Goal: Task Accomplishment & Management: Use online tool/utility

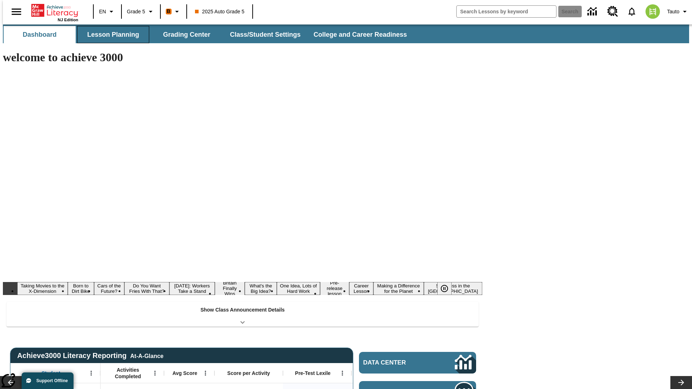
click at [110, 35] on button "Lesson Planning" at bounding box center [113, 34] width 72 height 17
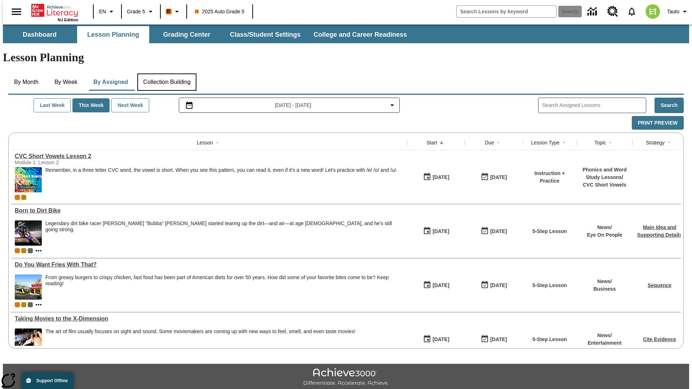
click at [167, 74] on button "Collection Building" at bounding box center [166, 82] width 59 height 17
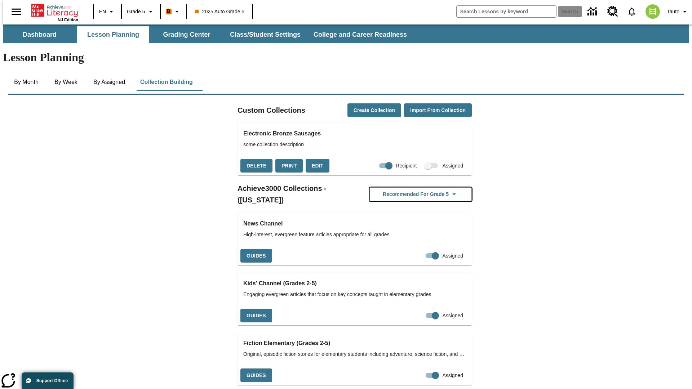
click at [409, 187] on button "Recommended for Grade 5" at bounding box center [420, 194] width 102 height 14
click at [419, 249] on input "Assigned" at bounding box center [435, 256] width 41 height 14
checkbox input "false"
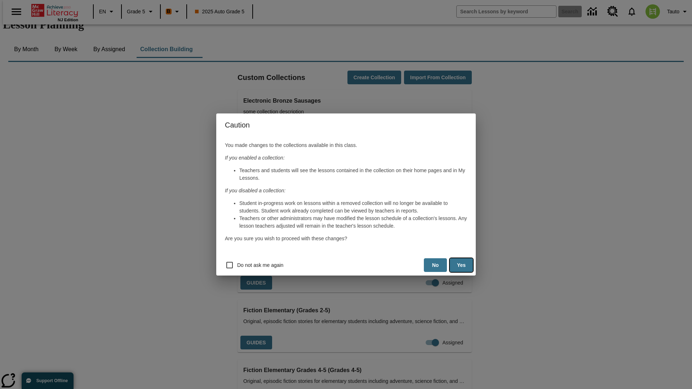
click at [461, 265] on button "Yes" at bounding box center [461, 265] width 23 height 14
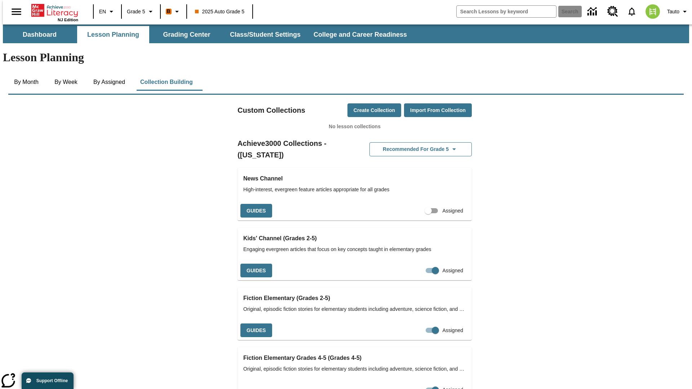
click at [416, 204] on input "Assigned" at bounding box center [428, 211] width 41 height 14
checkbox input "true"
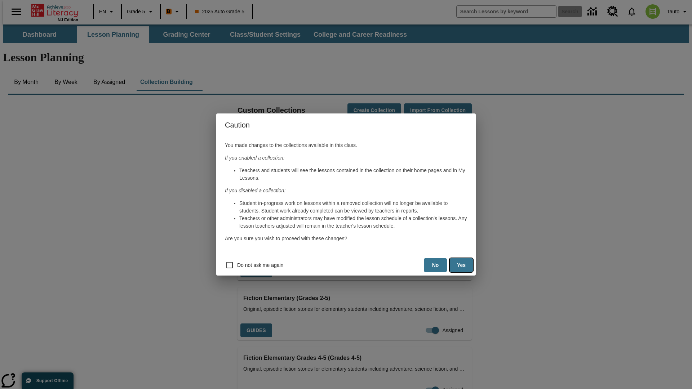
click at [461, 265] on button "Yes" at bounding box center [461, 265] width 23 height 14
